Goal: Find contact information: Find contact information

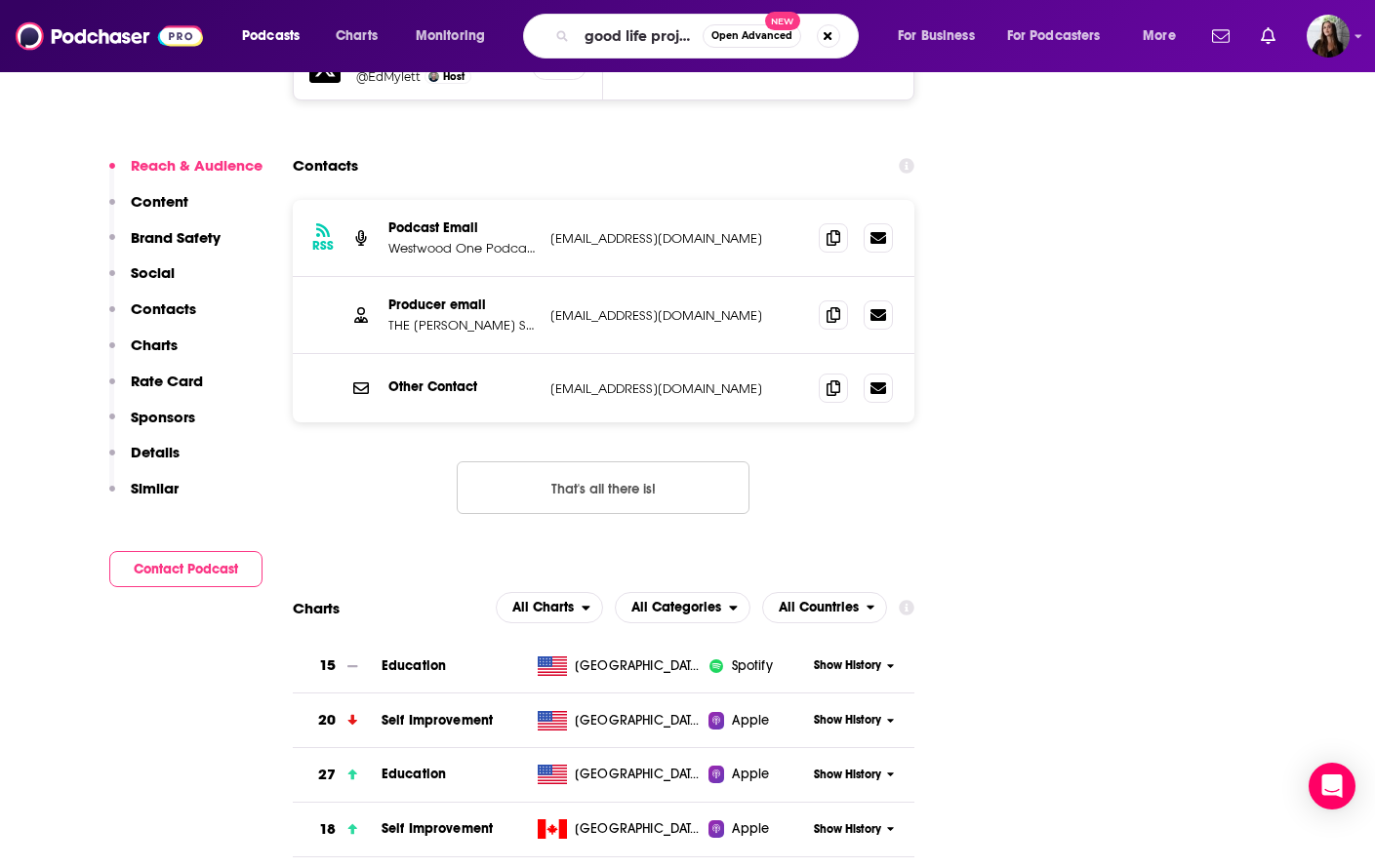
type input "good life project"
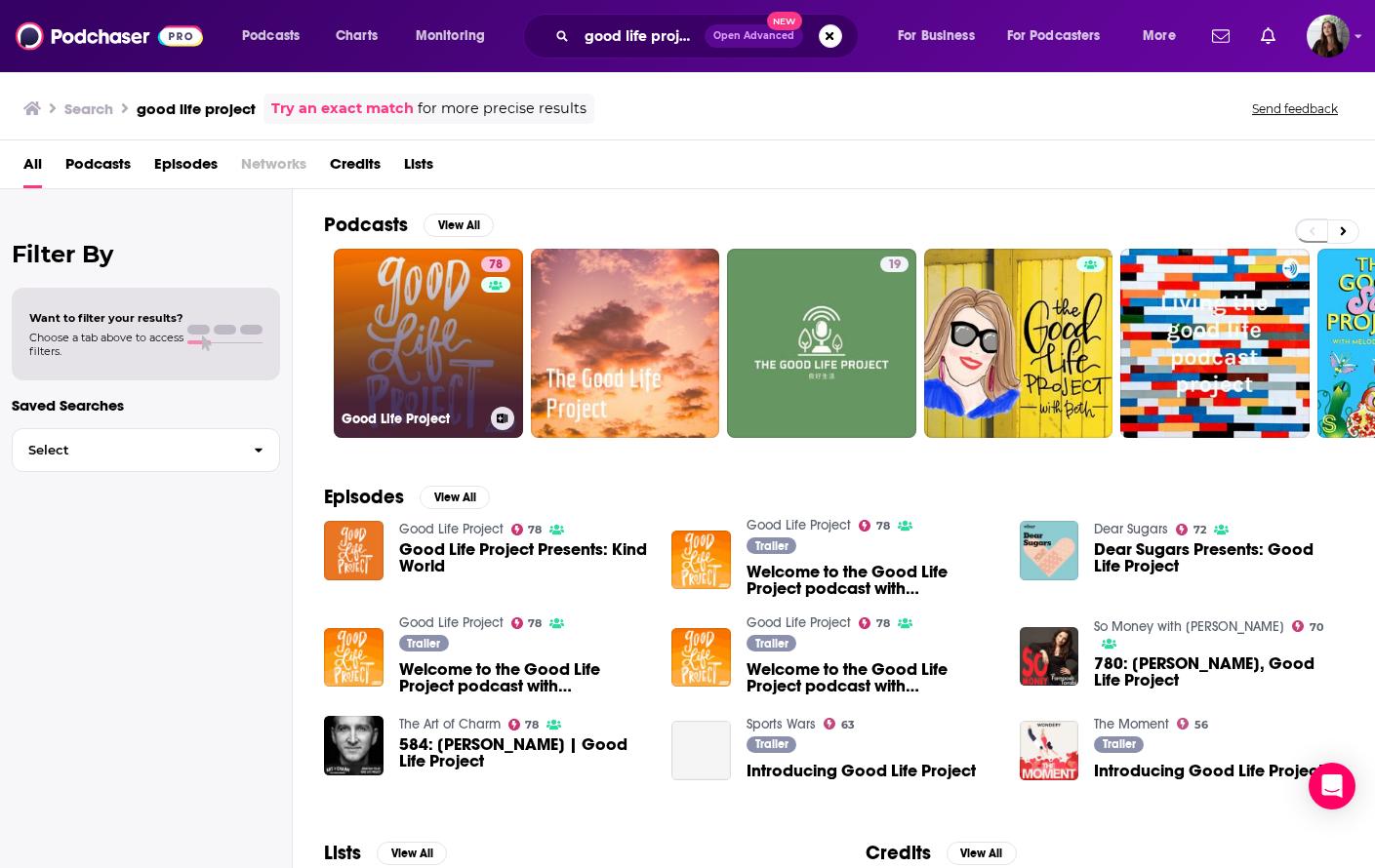
click at [425, 356] on link "78 Good Life Project" at bounding box center [428, 343] width 189 height 189
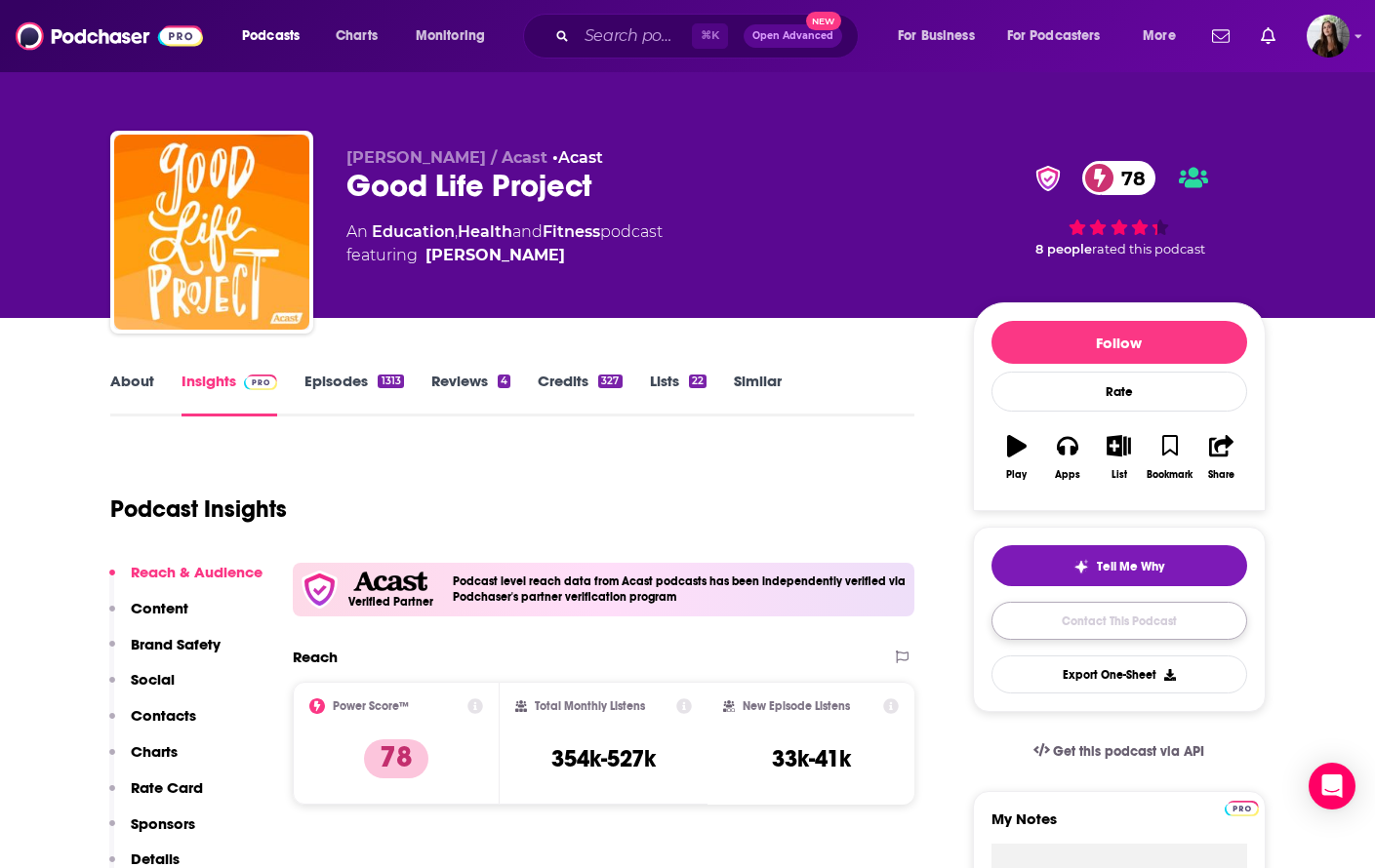
click at [1103, 622] on link "Contact This Podcast" at bounding box center [1119, 621] width 256 height 38
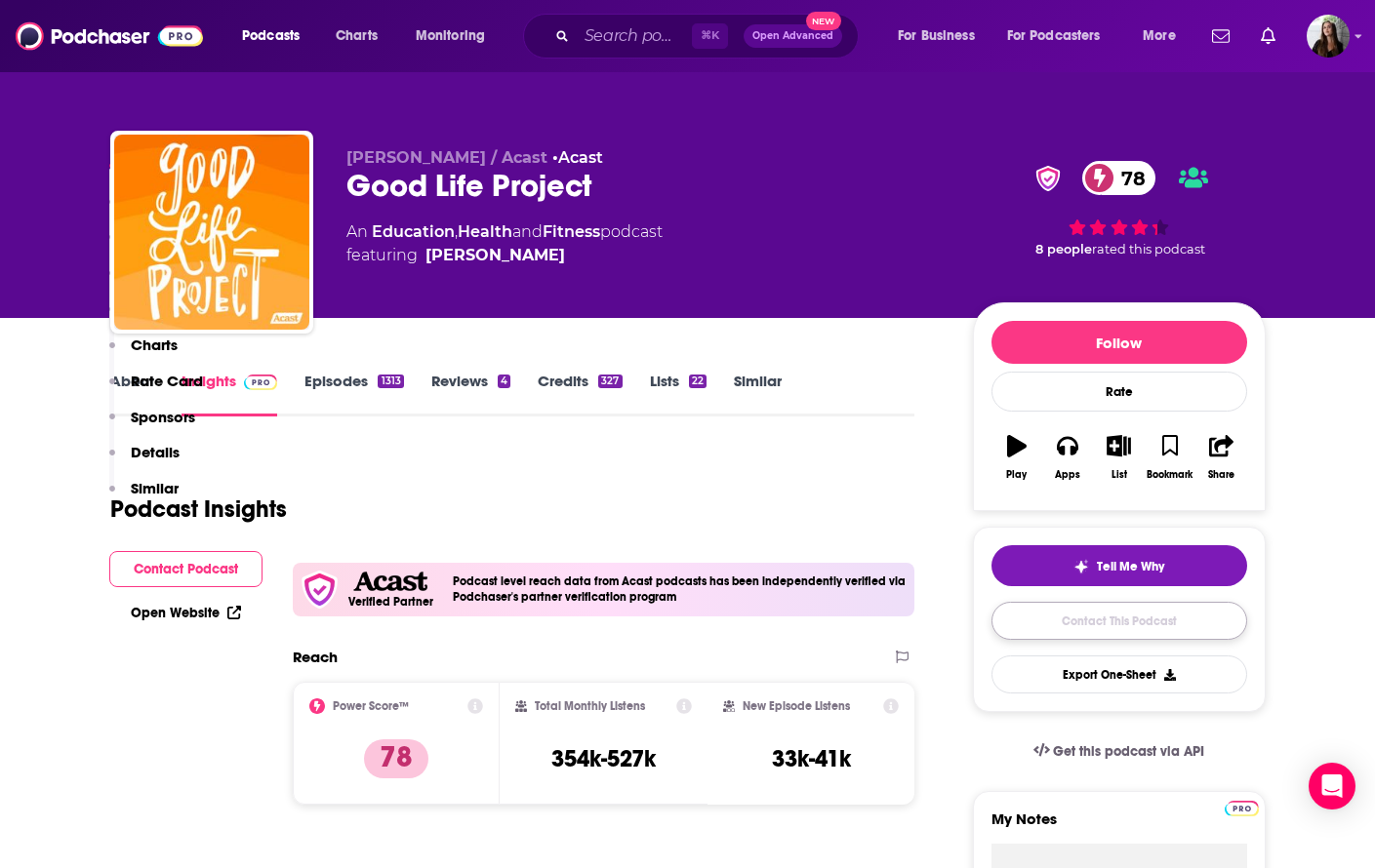
scroll to position [2632, 0]
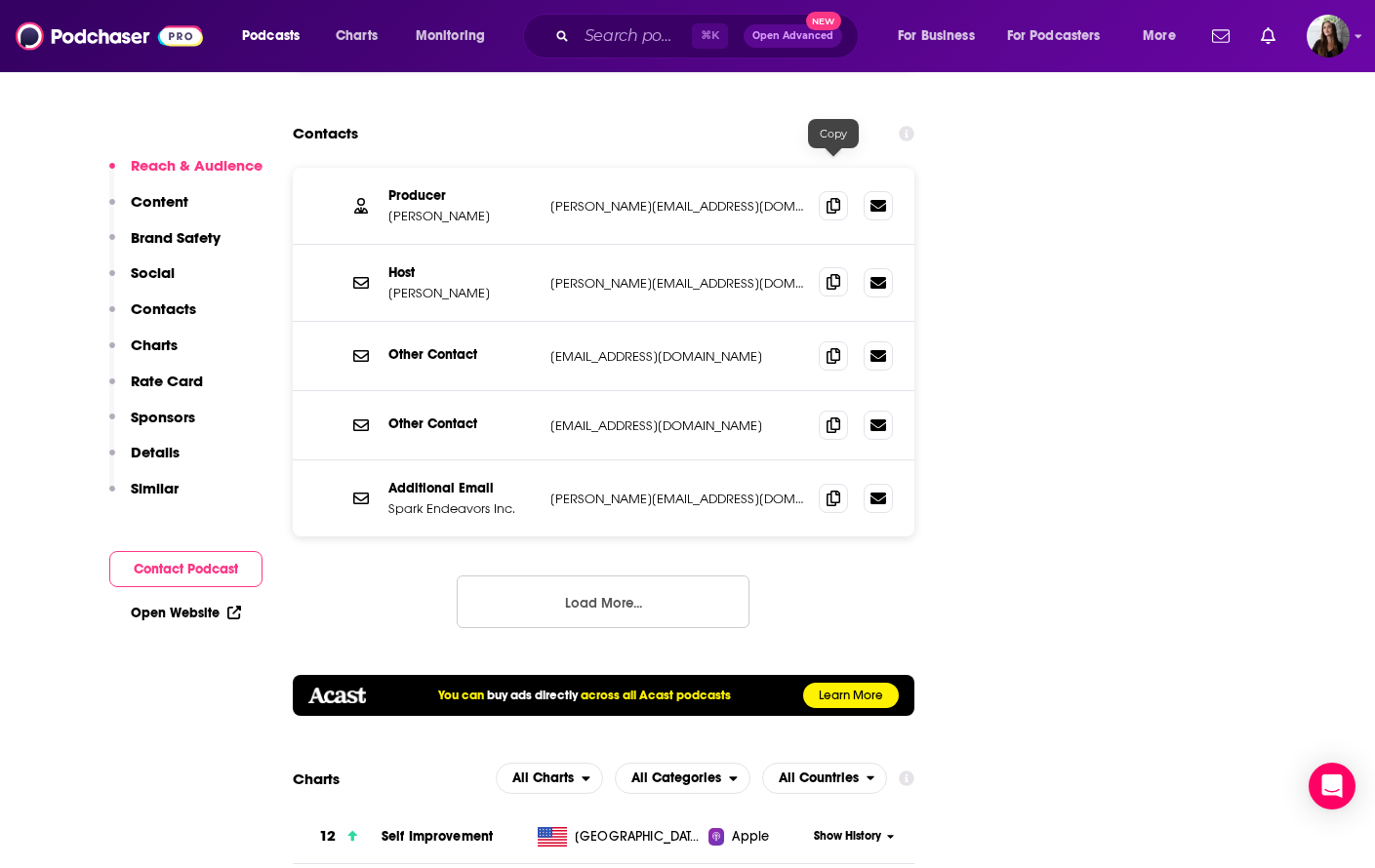
click at [838, 275] on icon at bounding box center [834, 282] width 14 height 16
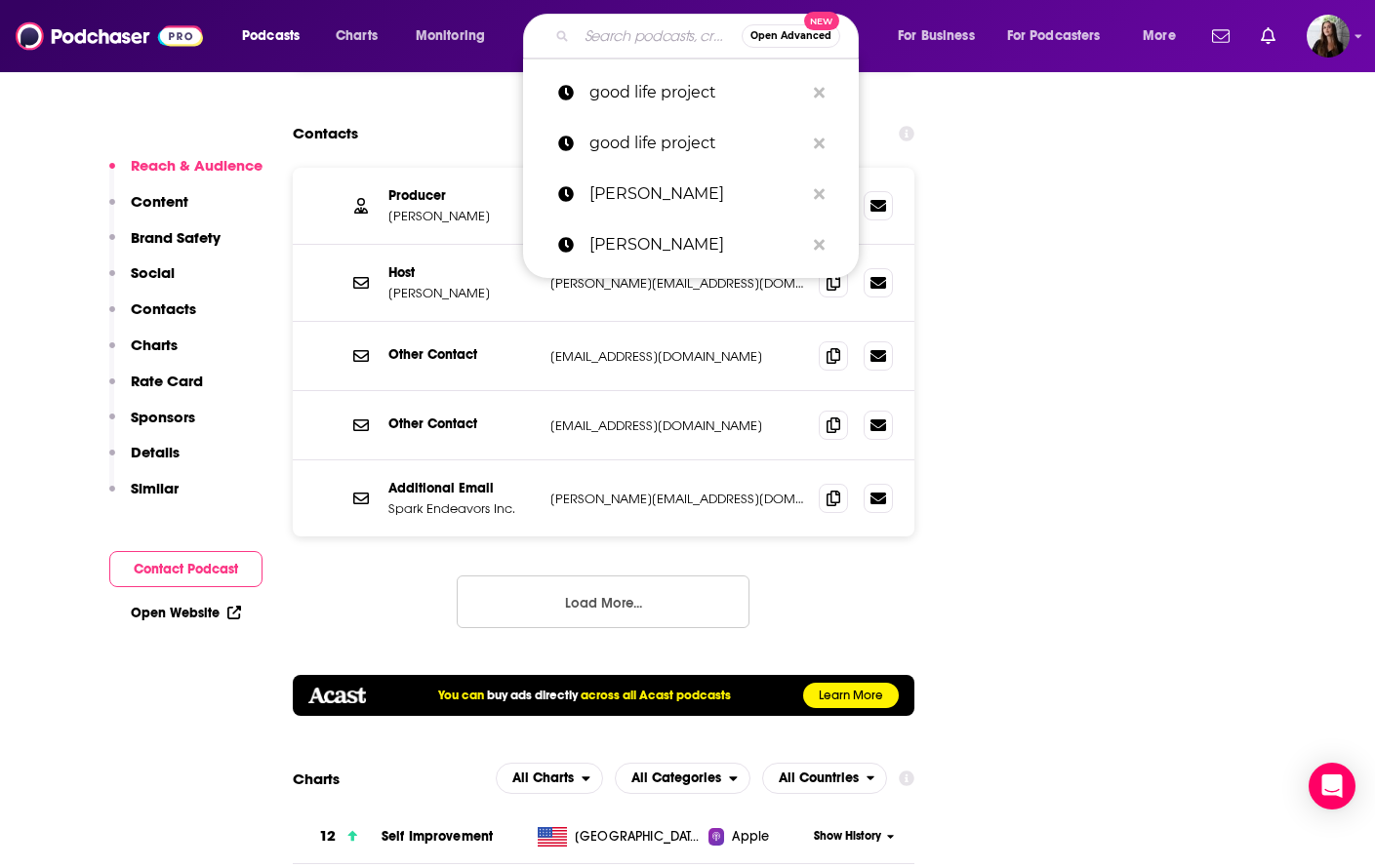
click at [613, 40] on input "Search podcasts, credits, & more..." at bounding box center [659, 36] width 165 height 31
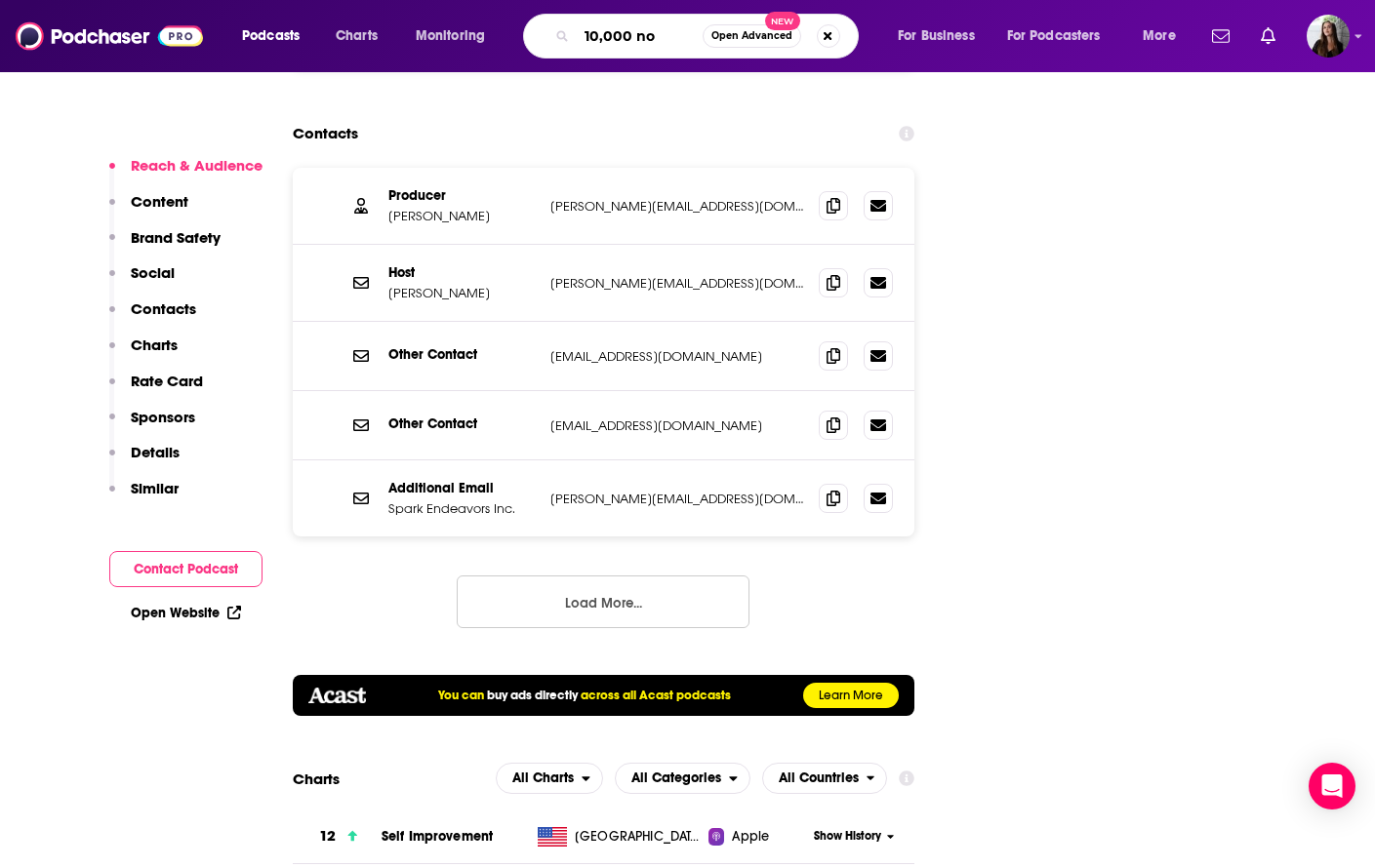
type input "10,000 nos"
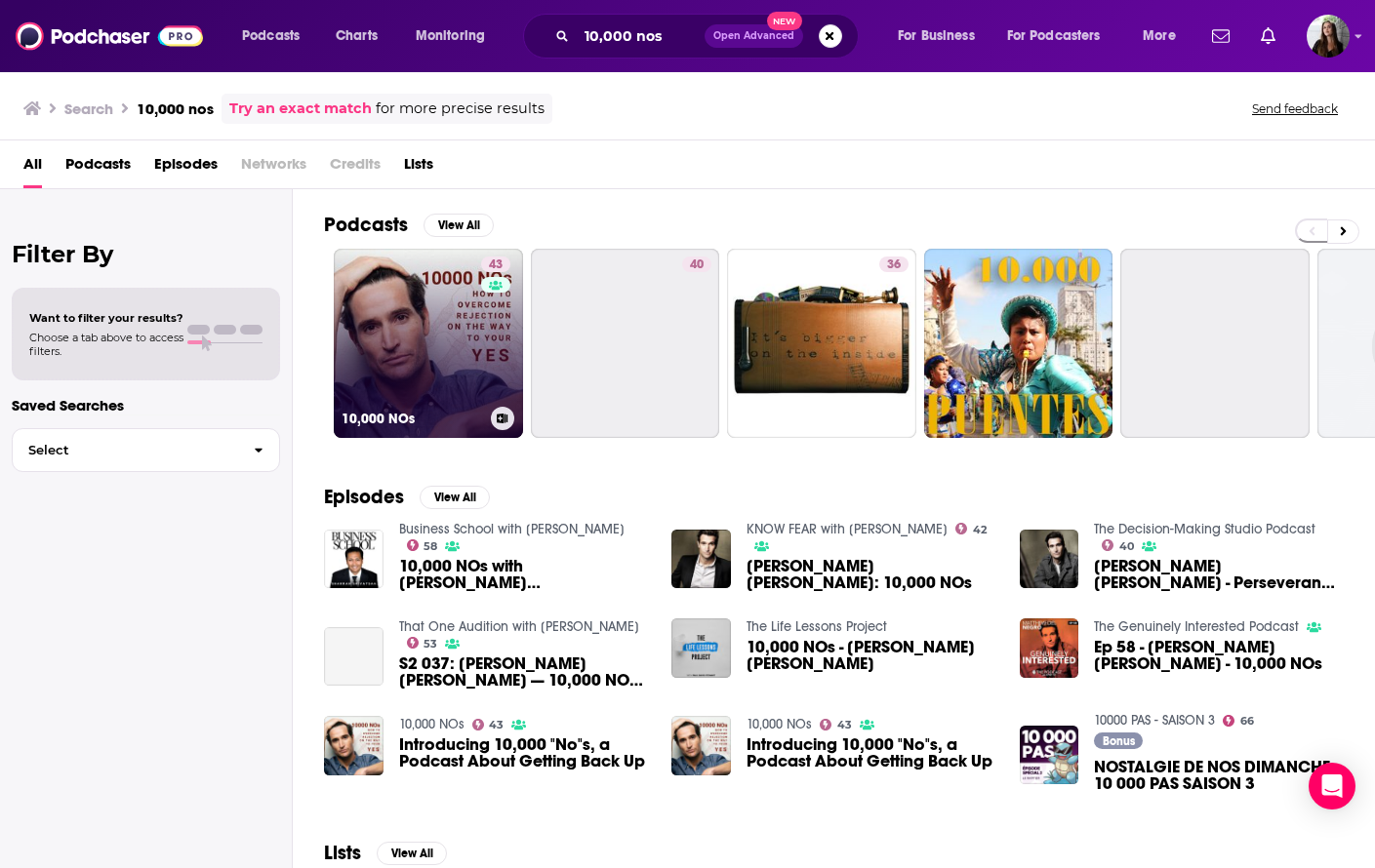
click at [481, 310] on div "43" at bounding box center [498, 332] width 34 height 151
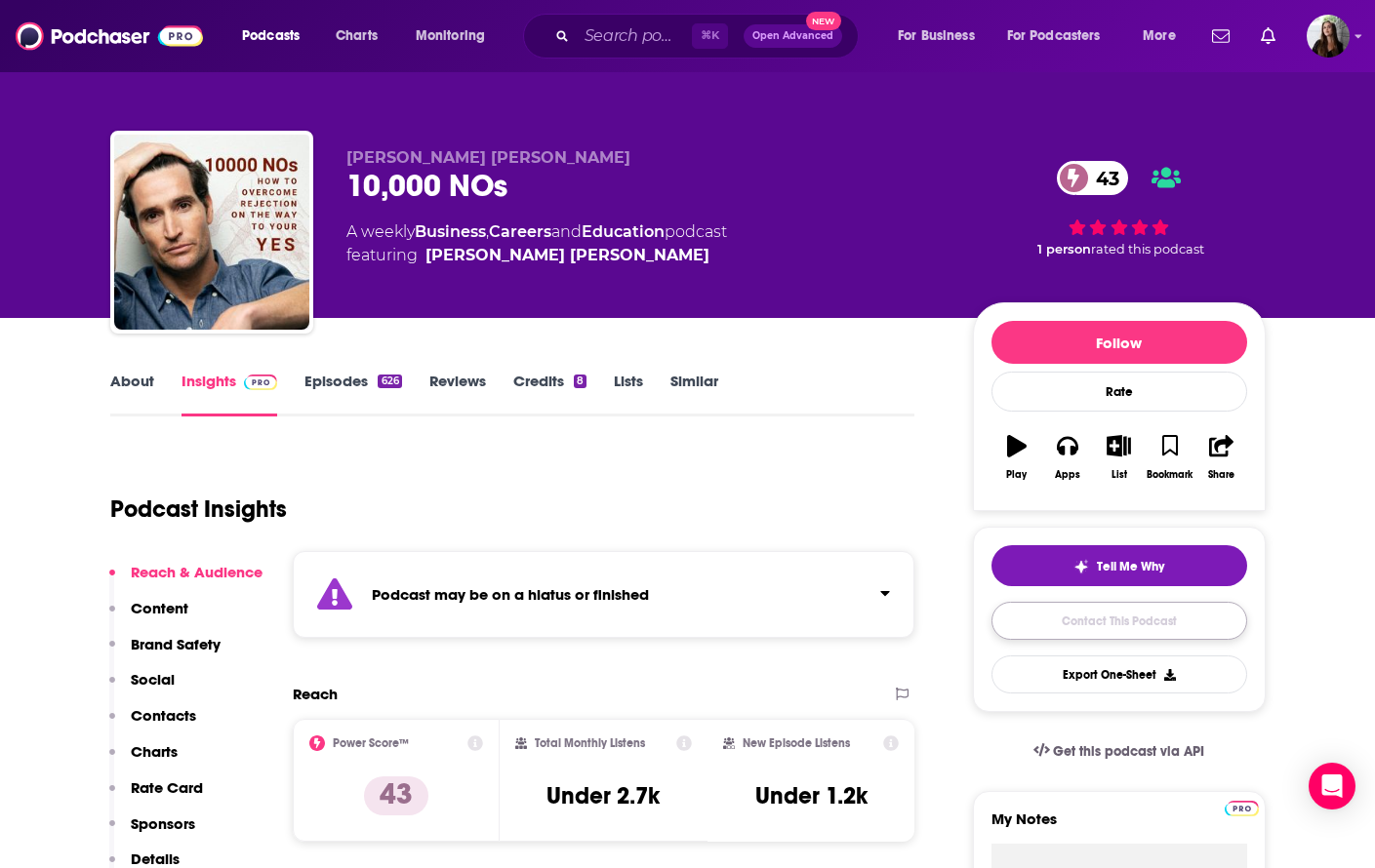
click at [1177, 627] on link "Contact This Podcast" at bounding box center [1119, 621] width 256 height 38
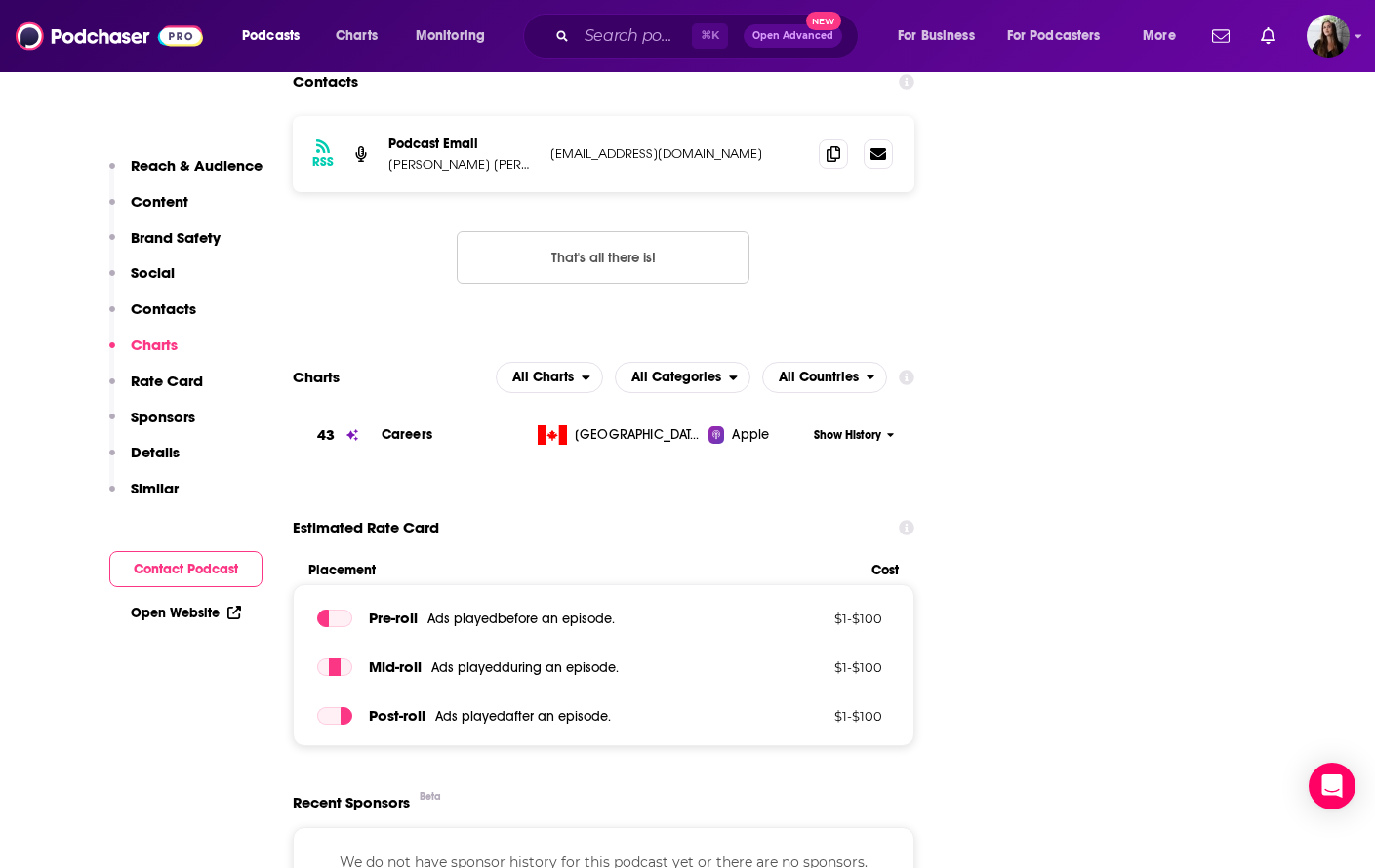
scroll to position [2212, 0]
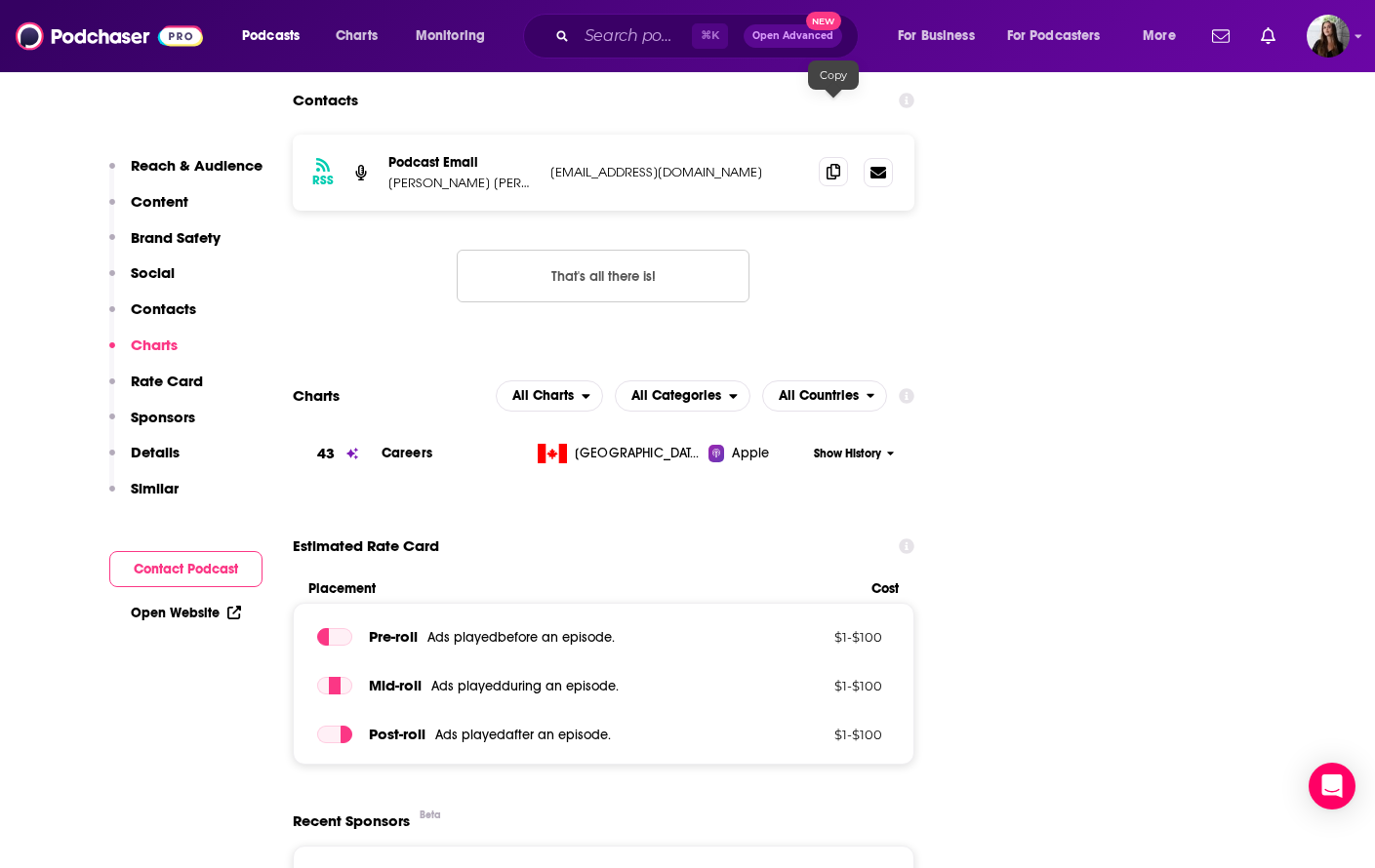
click at [831, 164] on icon at bounding box center [834, 172] width 14 height 16
